Goal: Task Accomplishment & Management: Complete application form

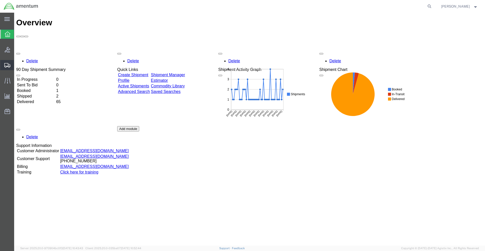
click at [7, 62] on div at bounding box center [7, 65] width 14 height 10
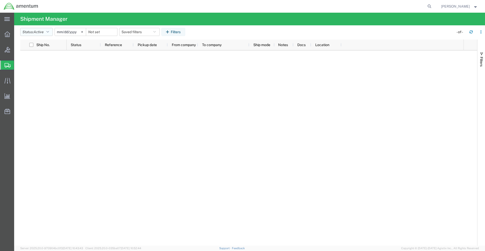
click at [49, 31] on icon "button" at bounding box center [48, 32] width 3 height 4
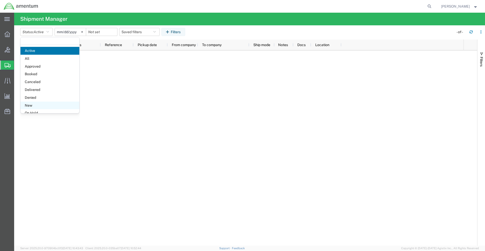
click at [35, 103] on span "New" at bounding box center [49, 105] width 59 height 8
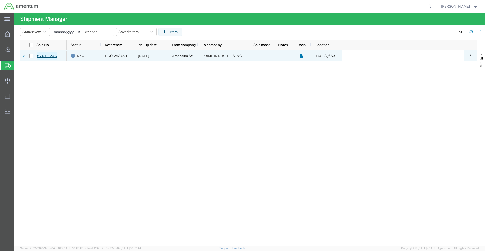
click at [44, 58] on link "57011246" at bounding box center [47, 56] width 21 height 8
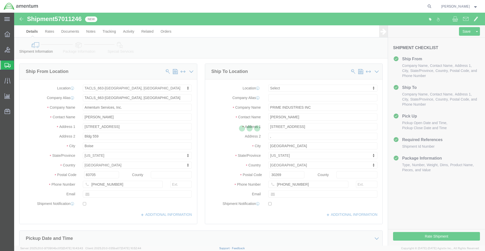
select select "42730"
select select
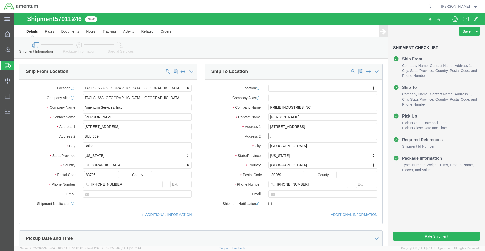
drag, startPoint x: 258, startPoint y: 124, endPoint x: 264, endPoint y: 123, distance: 6.1
click input ","
click label "State/Province"
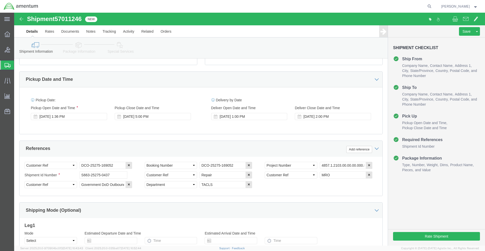
scroll to position [221, 0]
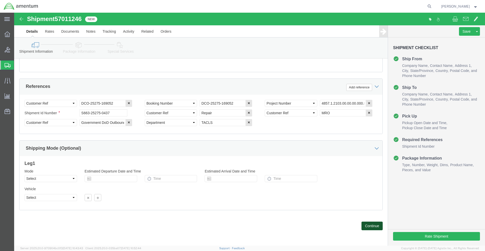
click button "Continue"
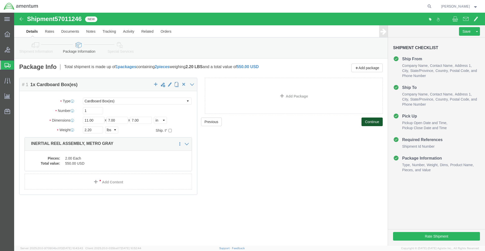
click button "Continue"
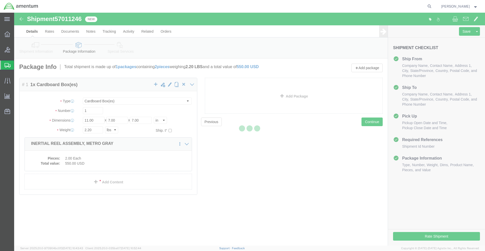
select select
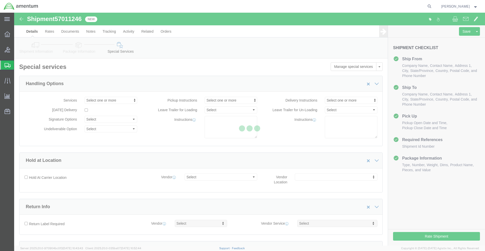
select select "DEPARTMENT"
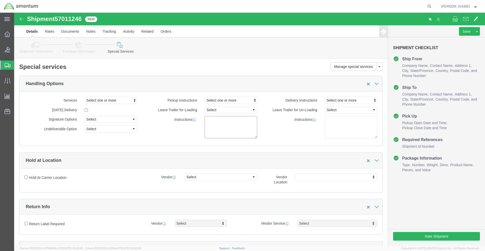
click textarea
type textarea "INSIDE HANGER PICKUP, CENTER NORTH WALL."
click div "Instructions INSIDE HANGER PICKUP, CENTER NORTH WALL."
click label "Instructions"
click span "Select one or more"
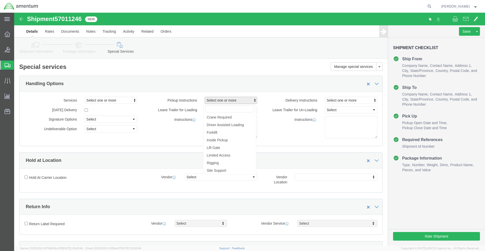
click div "Instructions INSIDE HANGER PICKUP, CENTER NORTH WALL."
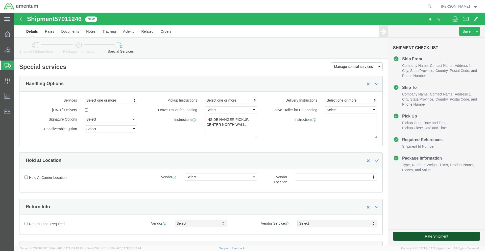
click button "Rate Shipment"
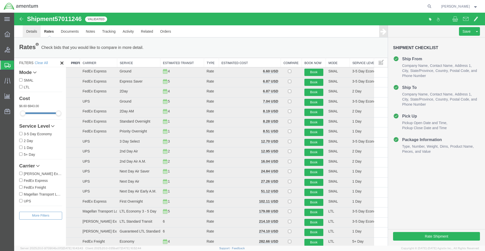
click at [31, 31] on link "Details" at bounding box center [32, 31] width 18 height 12
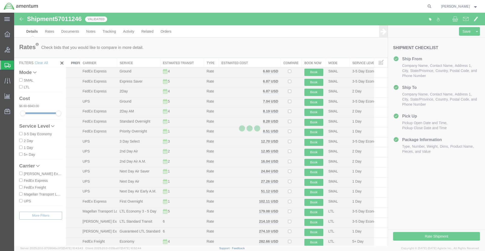
select select "42730"
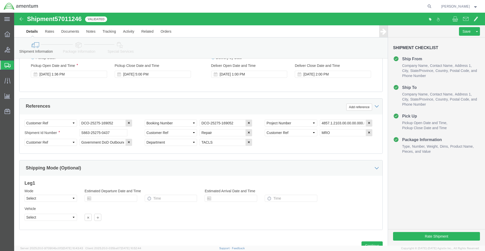
scroll to position [221, 0]
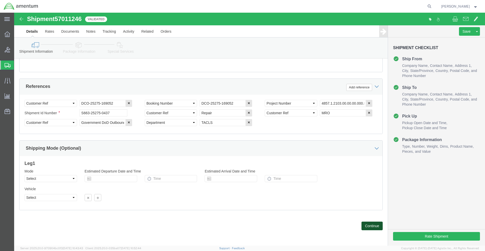
click button "Continue"
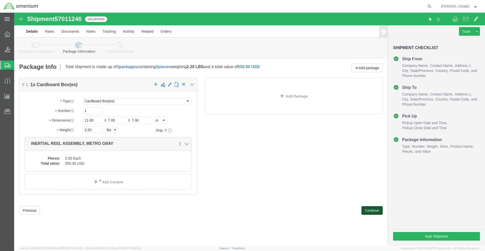
scroll to position [0, 0]
click button "Continue"
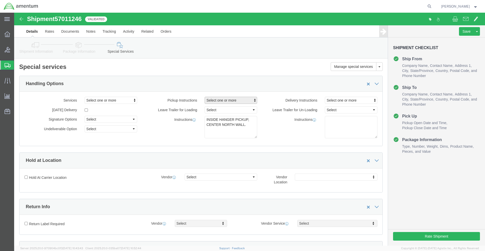
click span "Select one or more"
click span "Inside Pickup"
select select "PICKUP_INSIDE_PICKUP"
click div "Services Select one or more Air Ride Truck Blanket Wrap Carnet Consolidated Shi…"
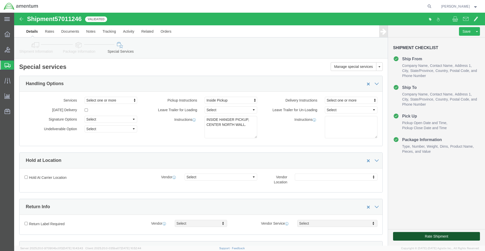
click button "Rate Shipment"
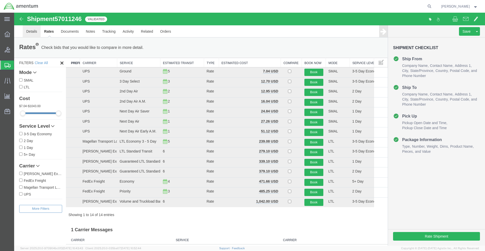
click at [30, 34] on link "Details" at bounding box center [32, 31] width 18 height 12
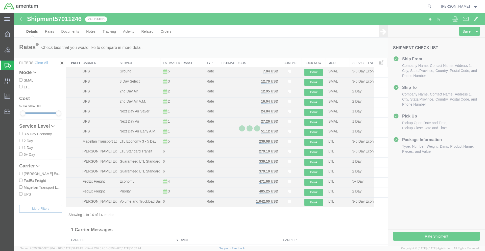
select select "42730"
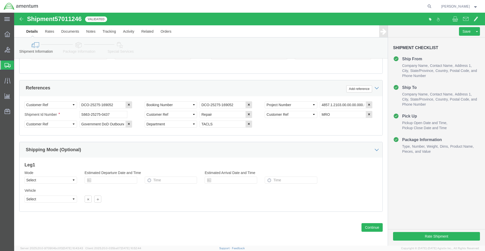
scroll to position [221, 0]
click button "Continue"
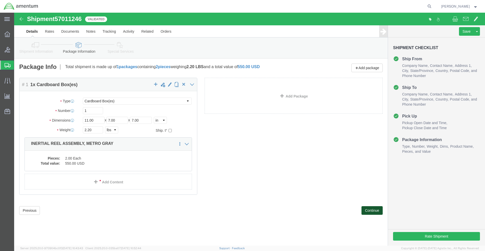
scroll to position [0, 0]
click button "Continue"
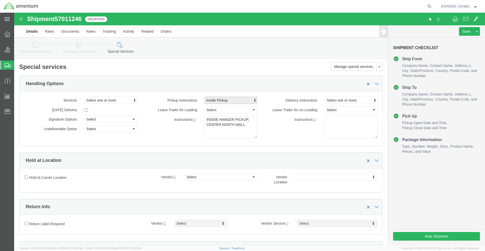
click span "Inside Pickup"
click link "Inside Pickup"
select select
click div "Services Select one or more Air Ride Truck Blanket Wrap Carnet Consolidated Shi…"
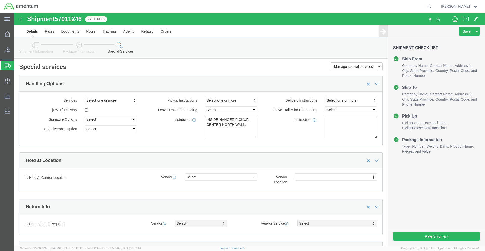
click div "Services Select one or more Air Ride Truck Blanket Wrap Carnet Consolidated Shi…"
click textarea "INSIDE HANGER PICKUP, CENTER NORTH WALL."
type textarea "INSIDE HANGER PICKUP, CENTER NORTH WALL"
click div "Hold at Location"
click div "Manage special services Handling Options Hold at Location Return Info Service O…"
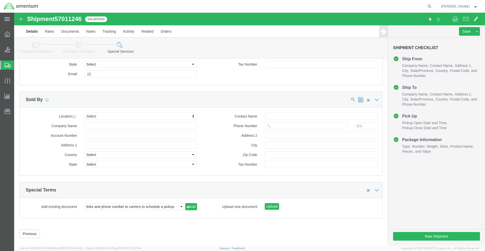
scroll to position [454, 0]
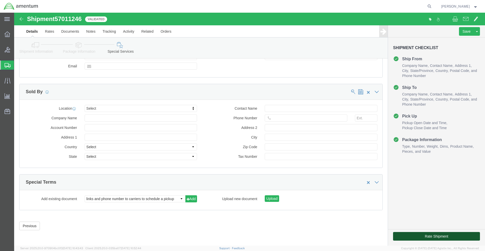
click button "Rate Shipment"
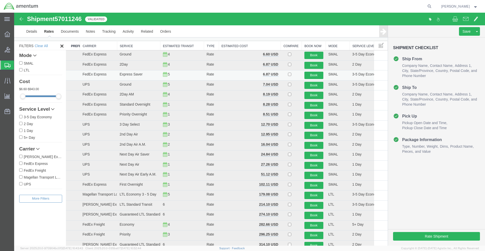
scroll to position [0, 0]
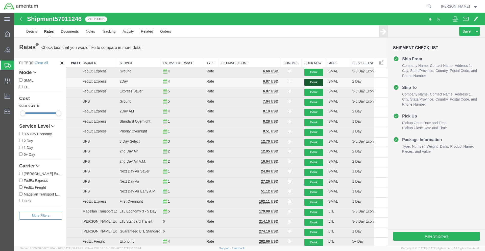
click at [305, 84] on button "Book" at bounding box center [314, 82] width 19 height 7
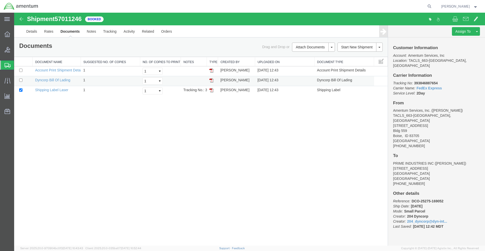
drag, startPoint x: 212, startPoint y: 78, endPoint x: 215, endPoint y: 78, distance: 2.8
click at [212, 78] on img at bounding box center [212, 80] width 4 height 4
drag, startPoint x: 151, startPoint y: 17, endPoint x: 211, endPoint y: 90, distance: 94.5
click at [211, 90] on img at bounding box center [212, 90] width 4 height 4
click at [49, 105] on div "Shipment 57011246 3 of 3 Booked Details Rates Documents Notes Tracking Activity…" at bounding box center [249, 129] width 471 height 233
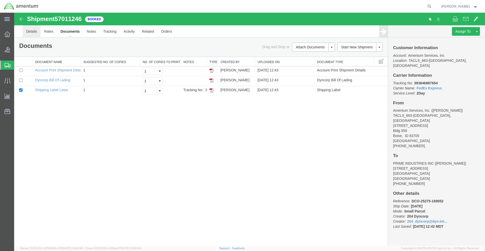
click at [33, 35] on link "Details" at bounding box center [32, 31] width 18 height 12
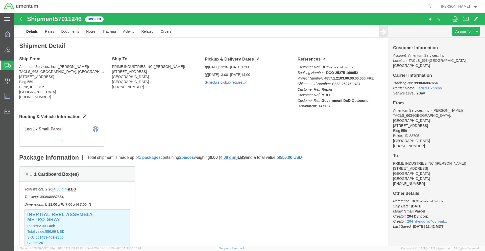
click link "Schedule pickup request"
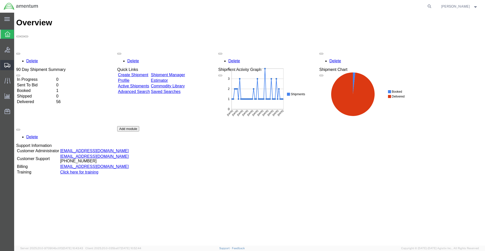
click at [11, 62] on div at bounding box center [7, 65] width 14 height 10
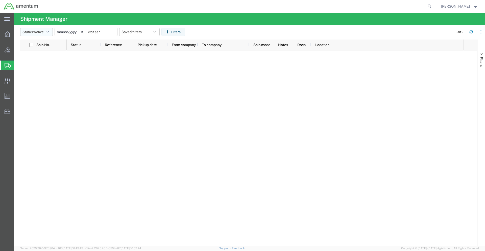
click at [49, 30] on icon "button" at bounding box center [48, 32] width 3 height 4
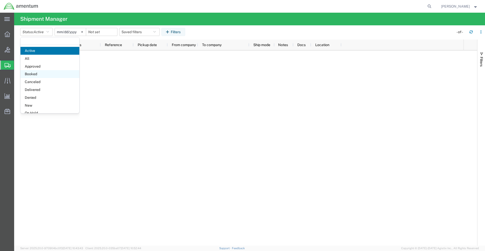
click at [33, 76] on span "Booked" at bounding box center [49, 74] width 59 height 8
